Goal: Navigation & Orientation: Find specific page/section

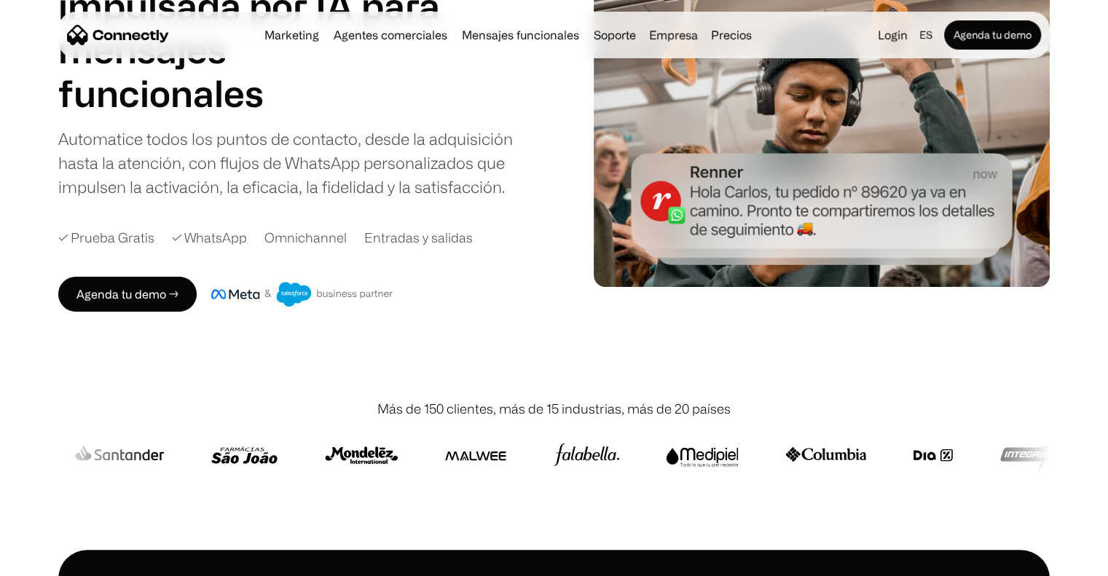
scroll to position [437, 0]
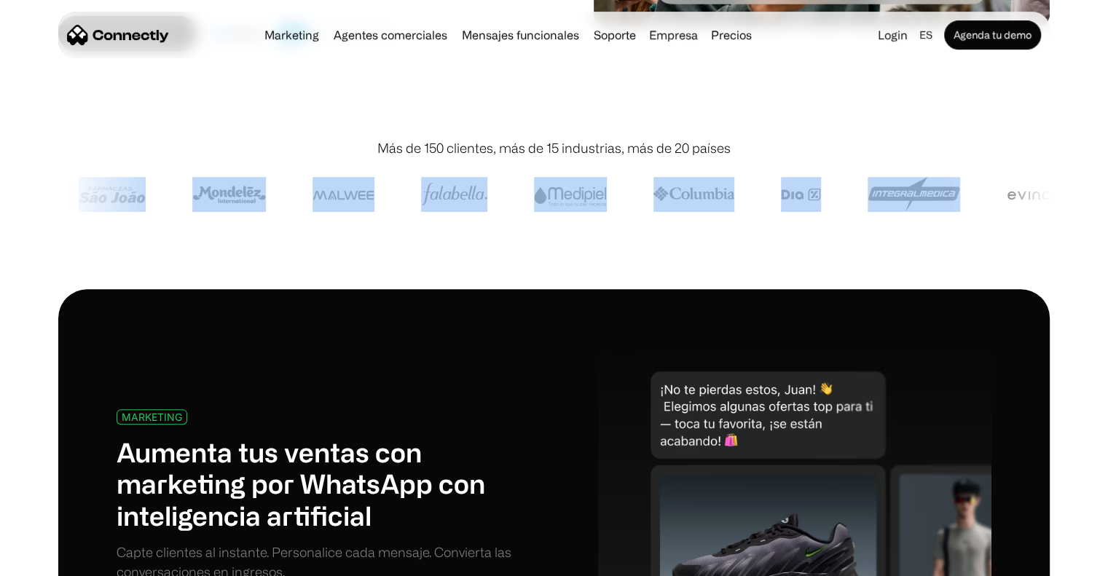
drag, startPoint x: 955, startPoint y: 195, endPoint x: 445, endPoint y: 217, distance: 509.9
click at [451, 215] on div at bounding box center [554, 194] width 992 height 73
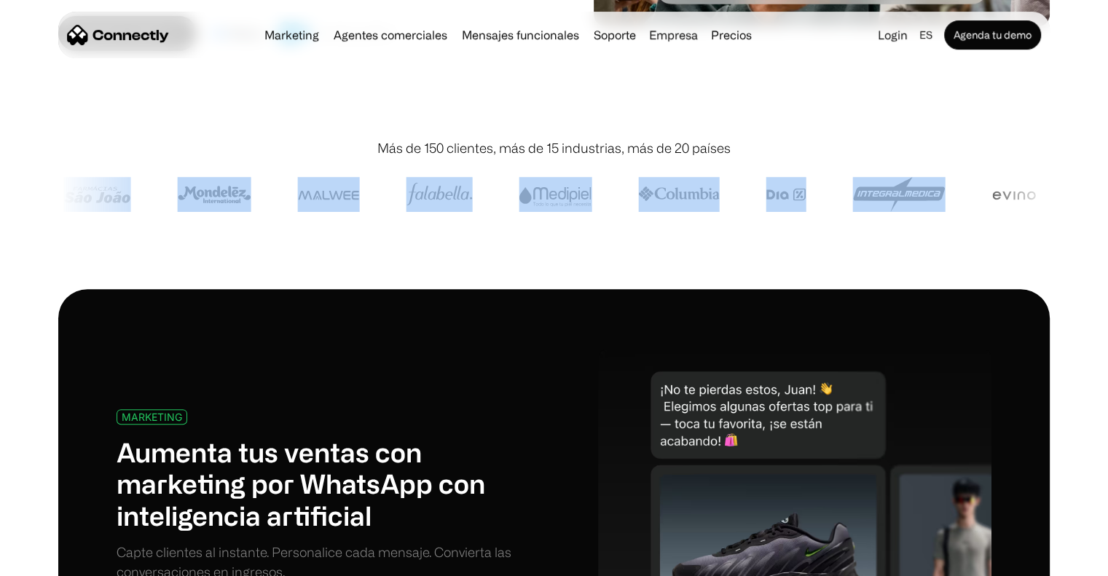
click at [458, 235] on div "Más de 150 clientes, más de 15 industrias, más de 20 países" at bounding box center [554, 199] width 992 height 180
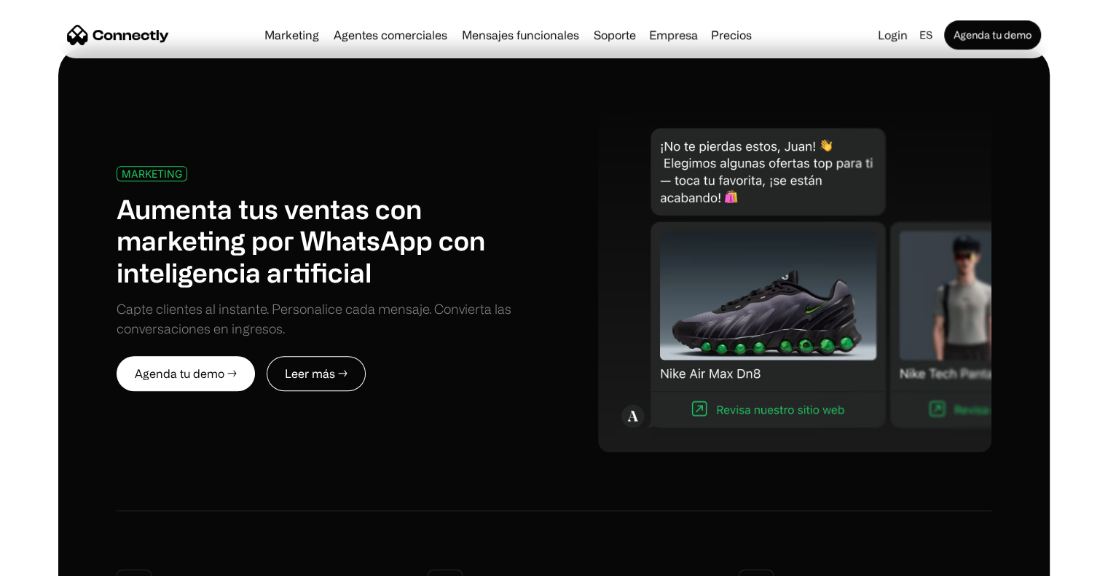
scroll to position [656, 0]
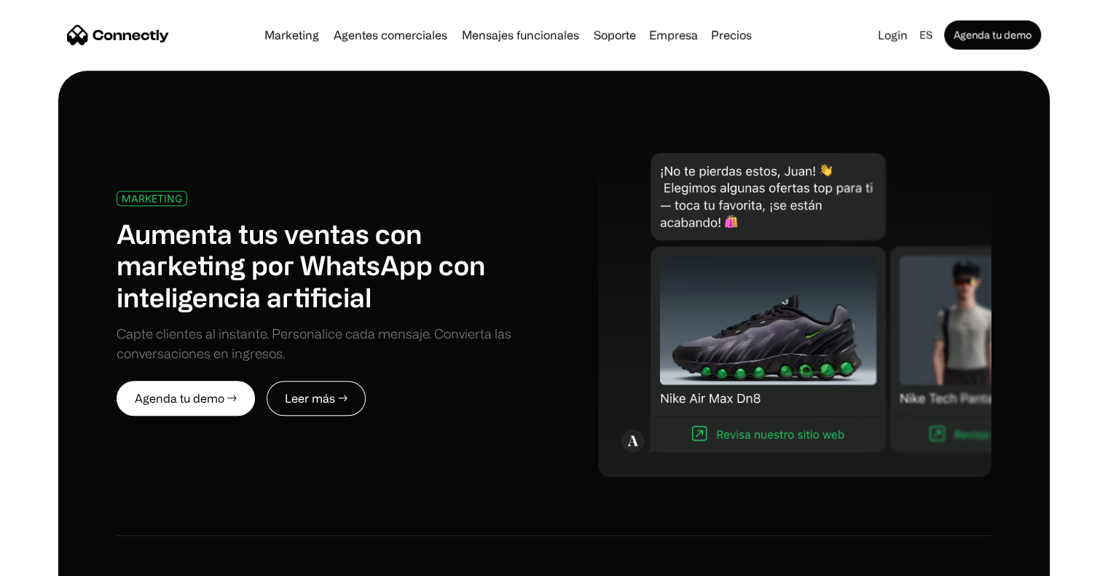
click at [884, 310] on img at bounding box center [795, 303] width 394 height 348
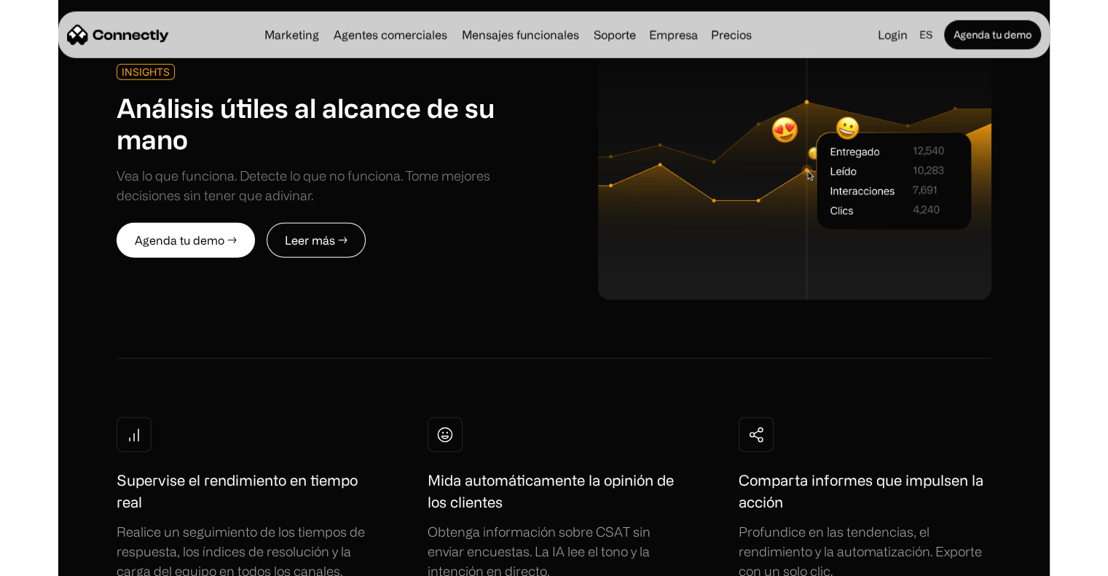
scroll to position [3425, 0]
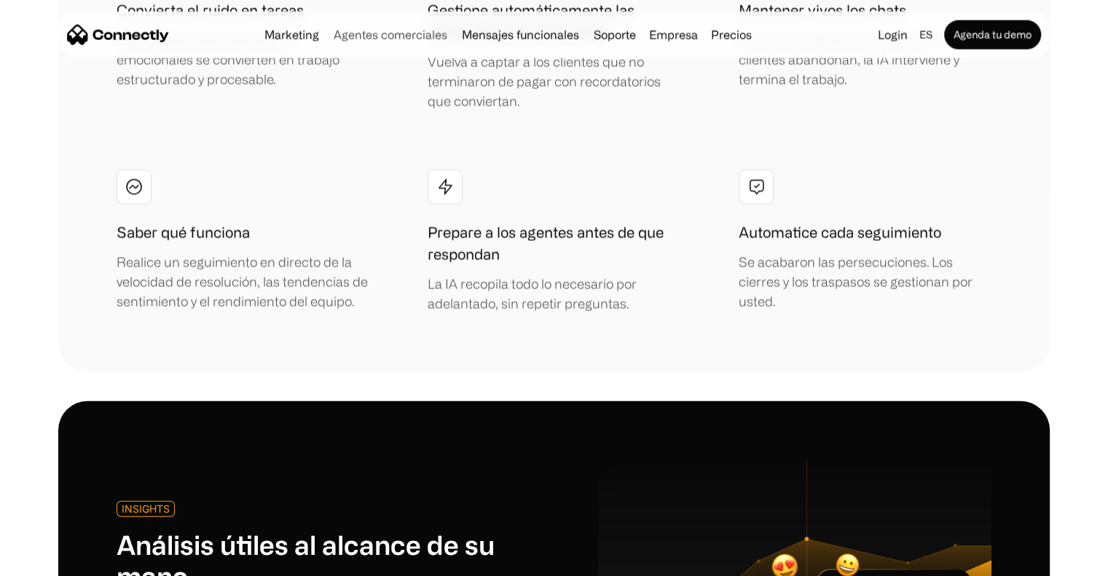
click at [420, 37] on link "Agentes comerciales" at bounding box center [390, 35] width 125 height 12
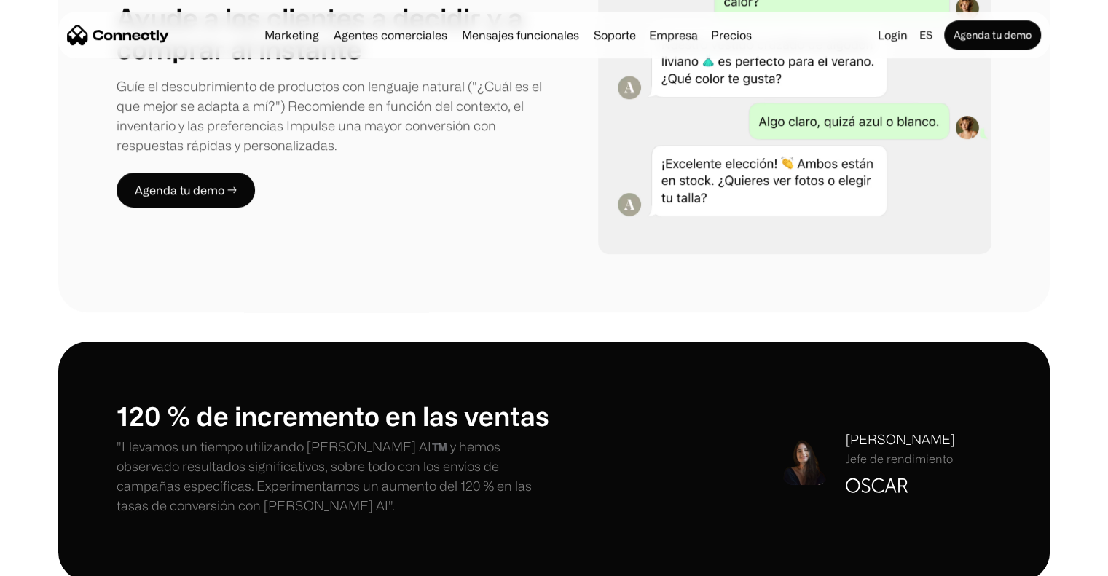
scroll to position [1020, 0]
